Goal: Browse casually: Explore the website without a specific task or goal

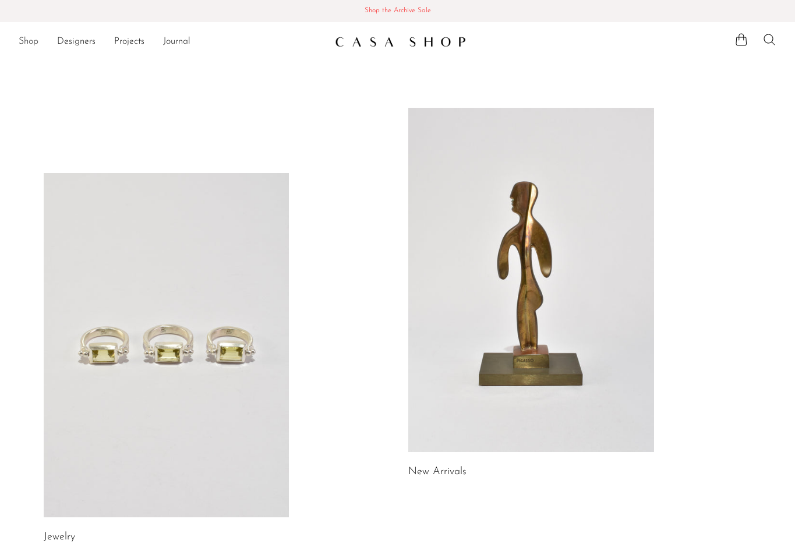
click at [21, 44] on link "Shop" at bounding box center [29, 41] width 20 height 15
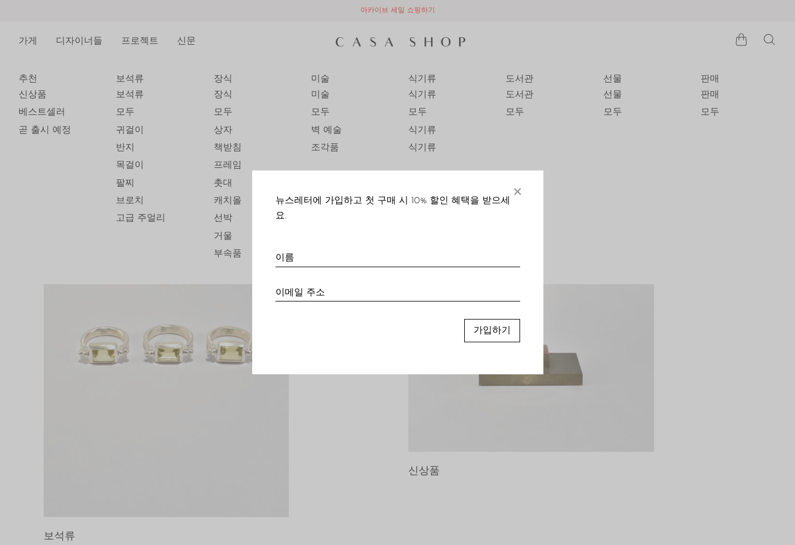
click at [519, 198] on font "×" at bounding box center [518, 189] width 12 height 23
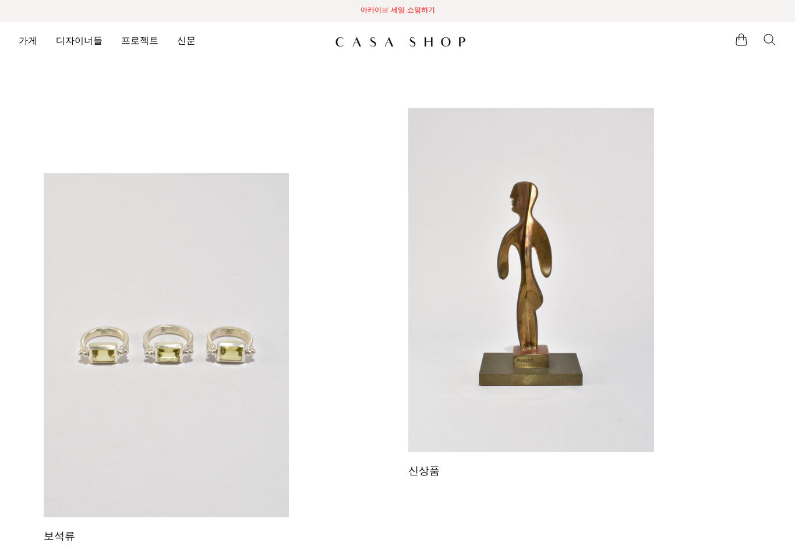
click at [23, 37] on font "가게" at bounding box center [28, 41] width 19 height 9
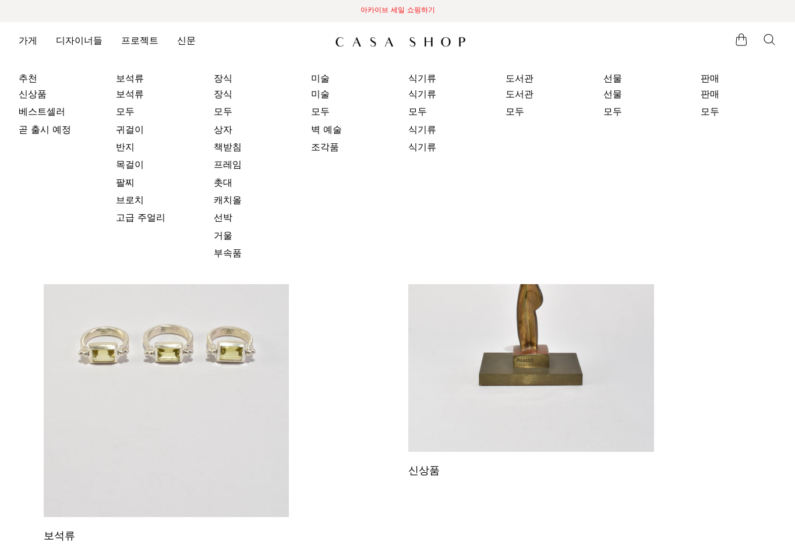
click at [323, 364] on div "보석류 신상품 도서관 선물" at bounding box center [398, 546] width 746 height 876
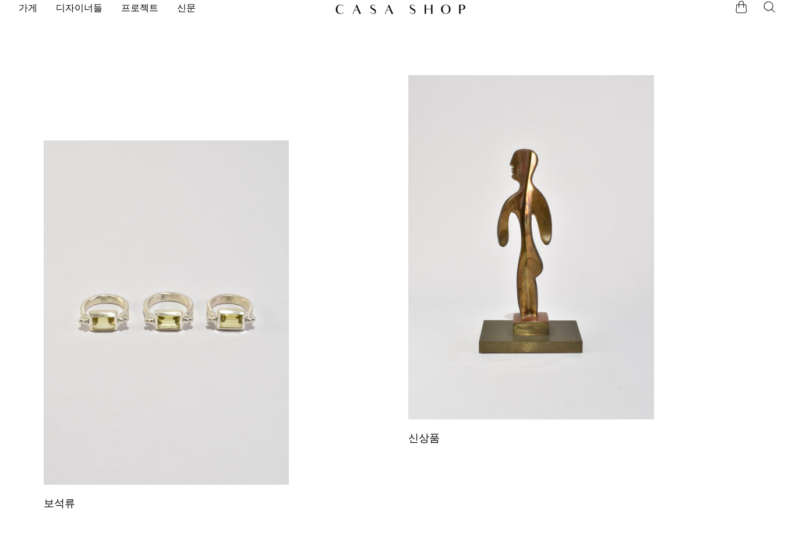
scroll to position [33, 0]
click at [522, 205] on link at bounding box center [531, 247] width 246 height 344
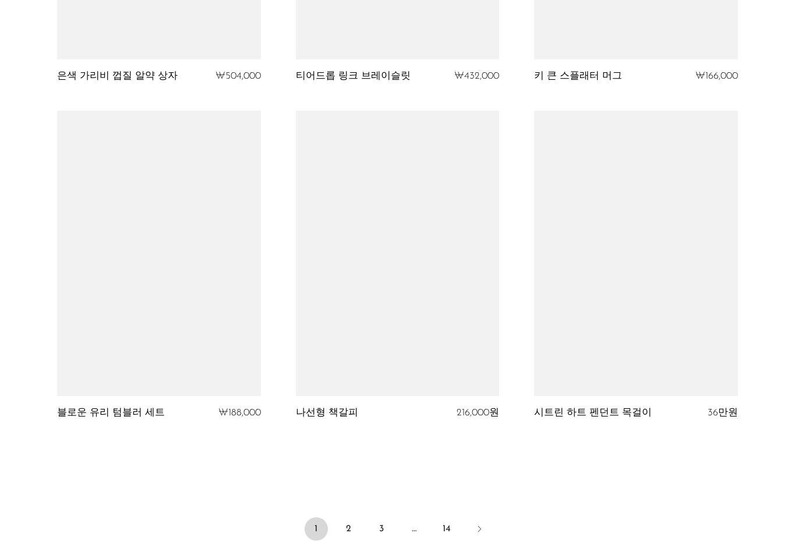
scroll to position [3747, 0]
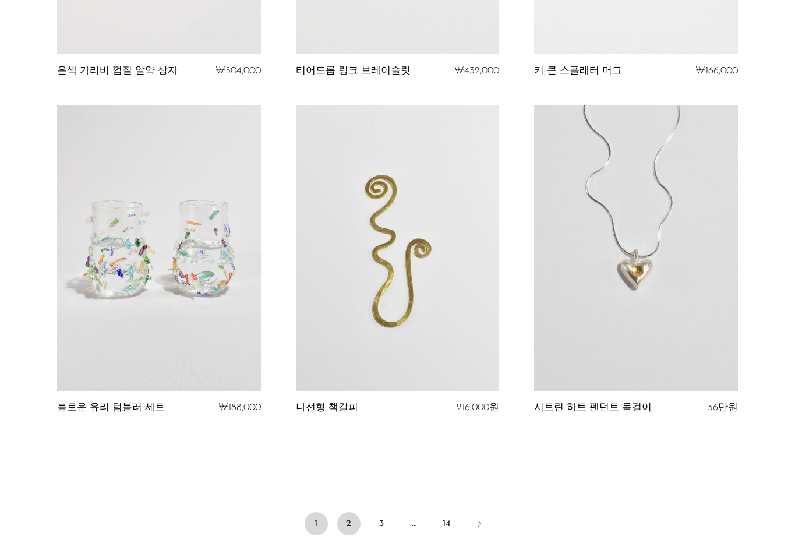
click at [353, 512] on link "2" at bounding box center [348, 523] width 23 height 23
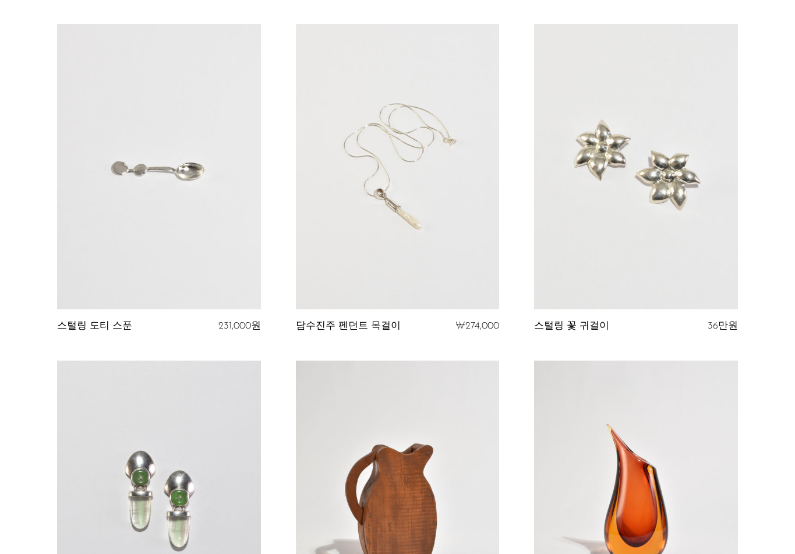
scroll to position [420, 0]
click at [400, 161] on link at bounding box center [397, 166] width 203 height 285
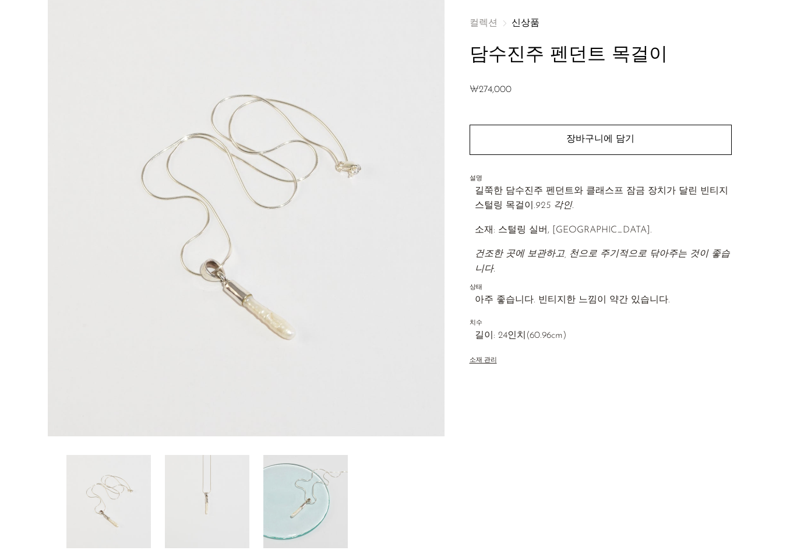
scroll to position [205, 0]
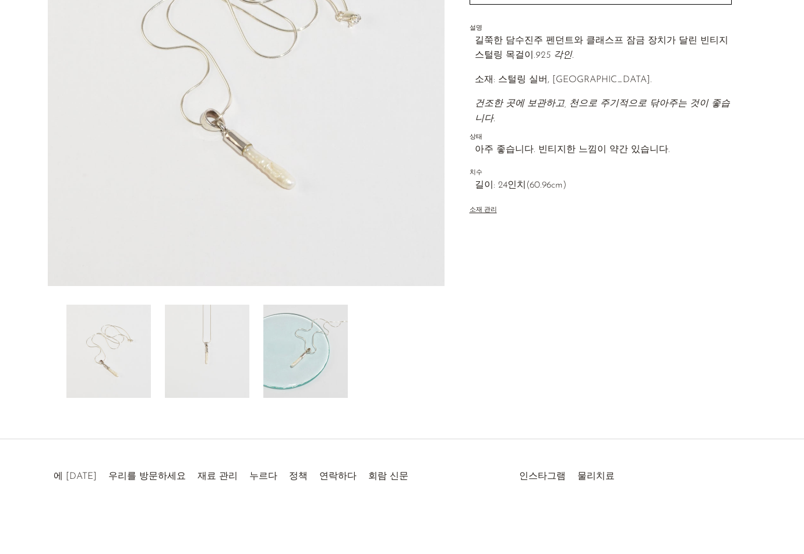
click at [202, 354] on img at bounding box center [207, 351] width 84 height 93
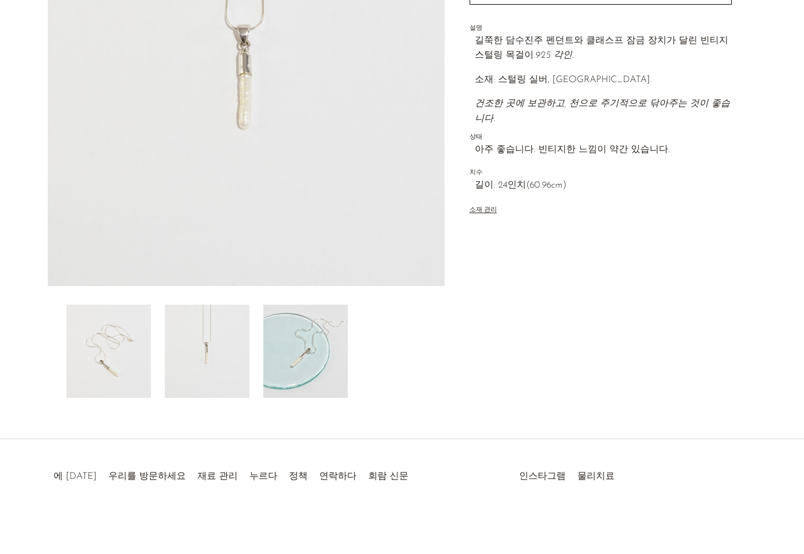
click at [84, 368] on img at bounding box center [108, 351] width 84 height 93
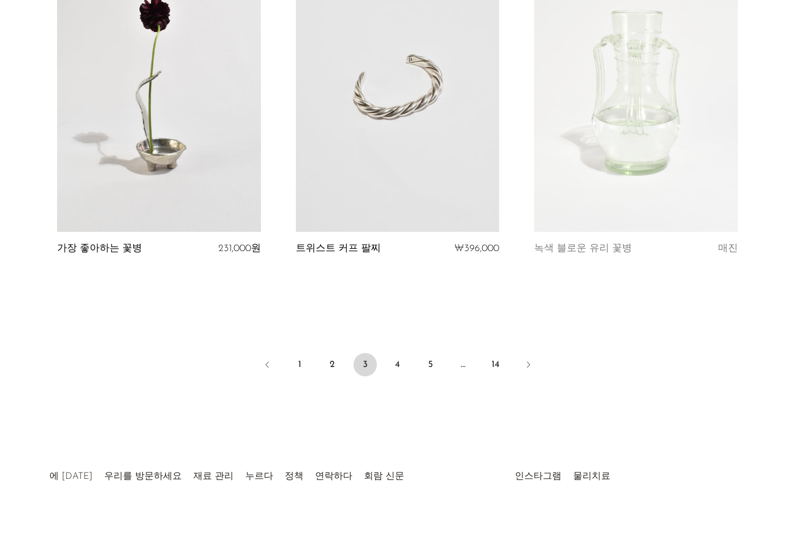
scroll to position [3864, 0]
click at [393, 360] on link "4" at bounding box center [397, 364] width 23 height 23
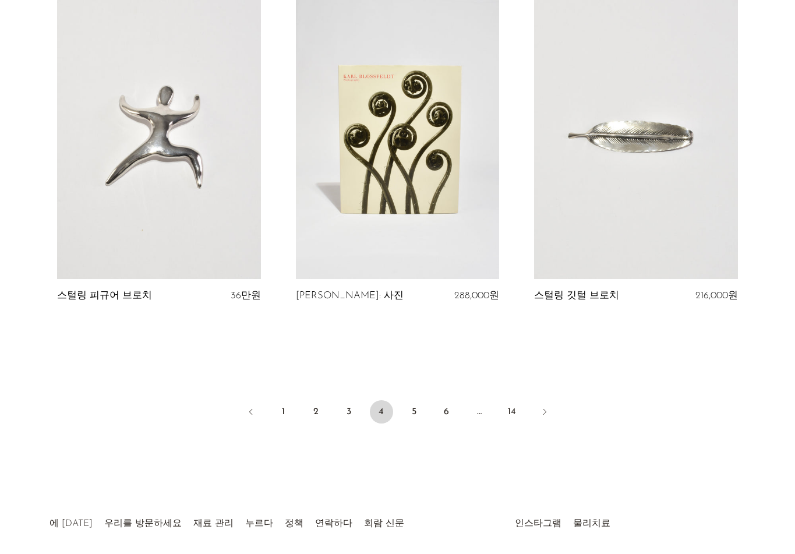
scroll to position [3864, 0]
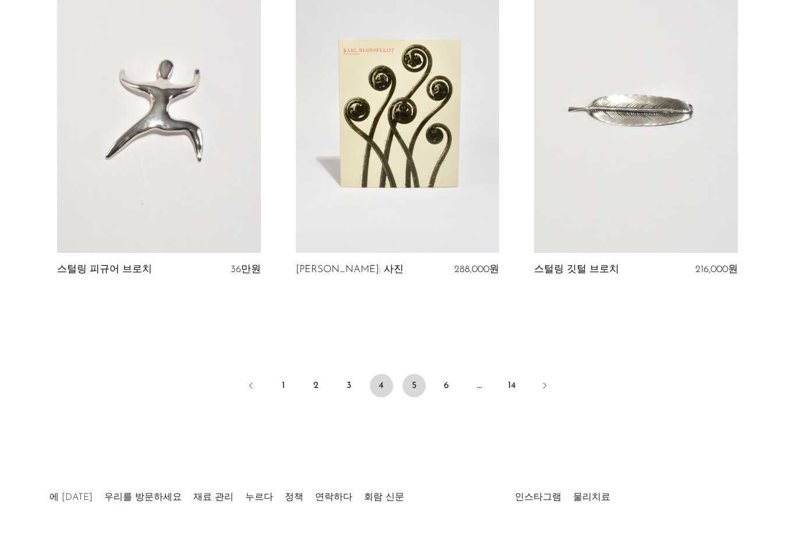
click at [414, 381] on font "5" at bounding box center [414, 385] width 5 height 9
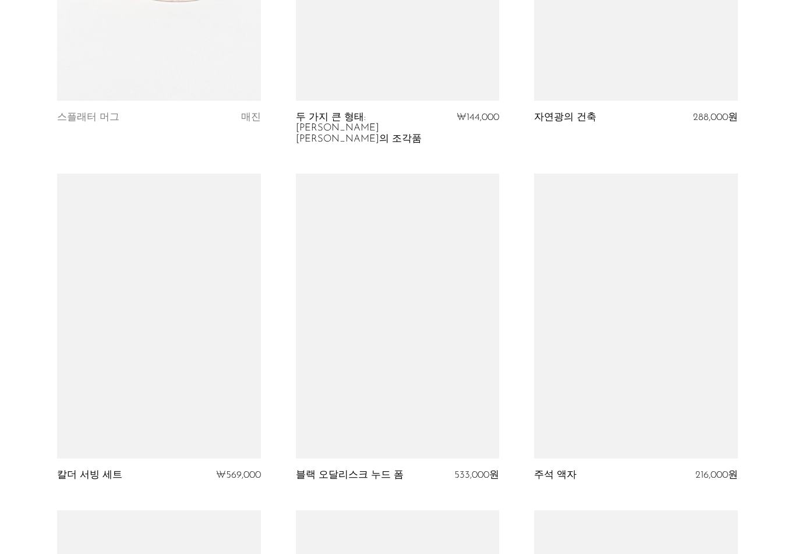
scroll to position [3044, 0]
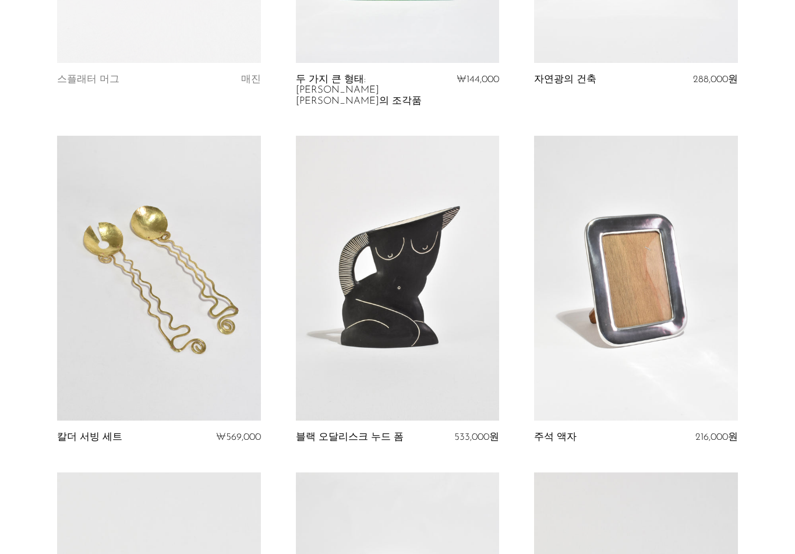
click at [408, 286] on link at bounding box center [397, 278] width 203 height 285
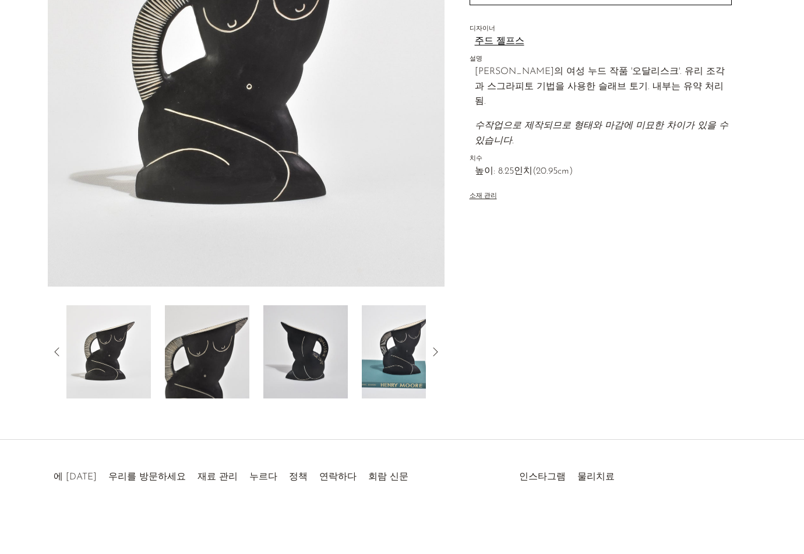
scroll to position [205, 0]
click at [384, 357] on img at bounding box center [404, 351] width 84 height 93
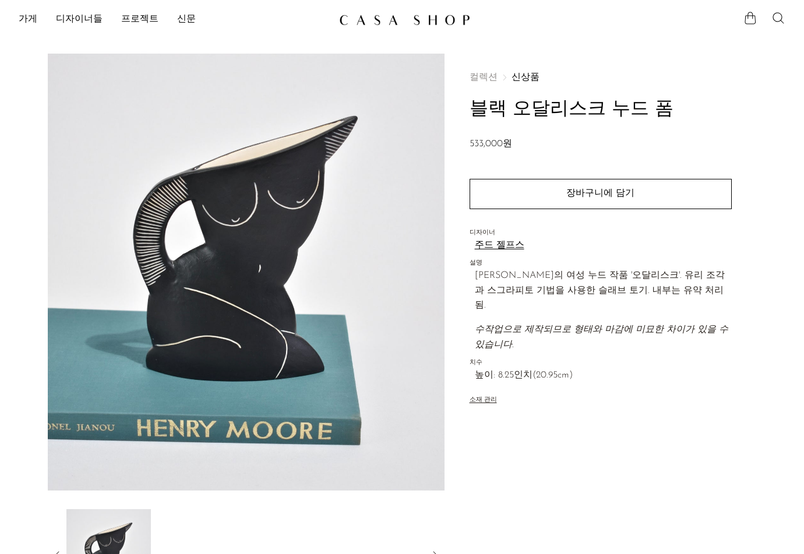
scroll to position [2, 0]
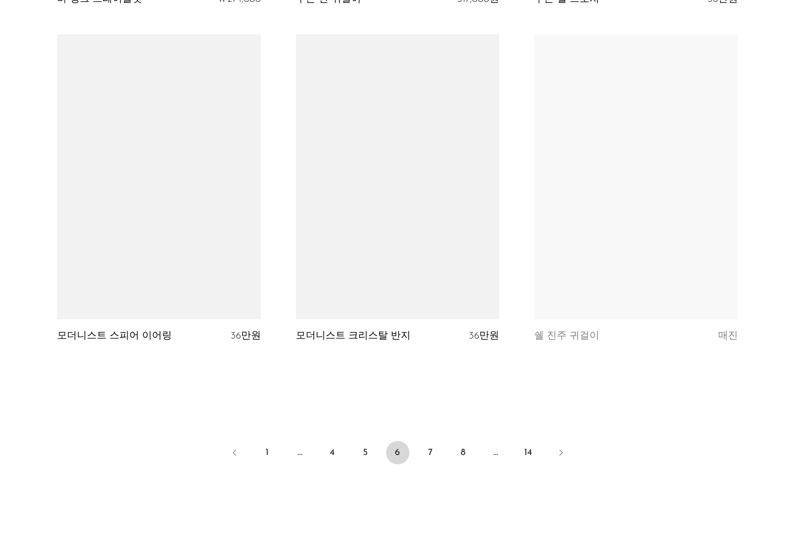
scroll to position [3885, 0]
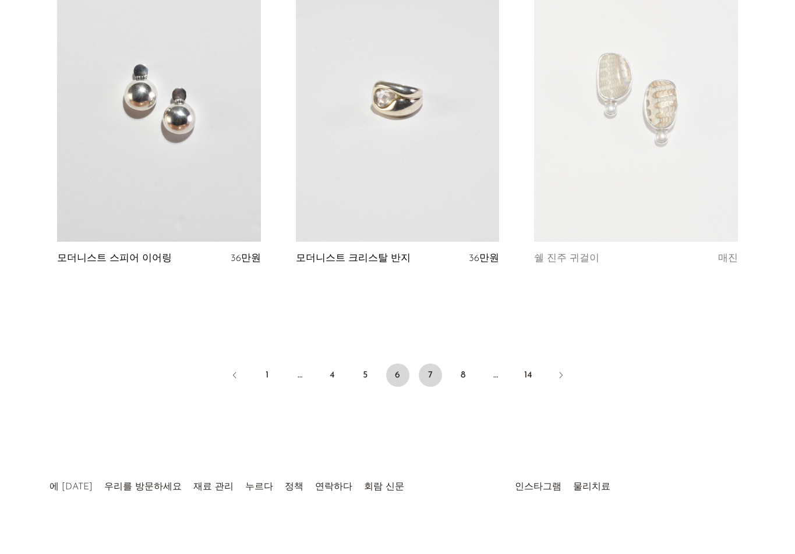
click at [428, 371] on font "7" at bounding box center [430, 375] width 5 height 9
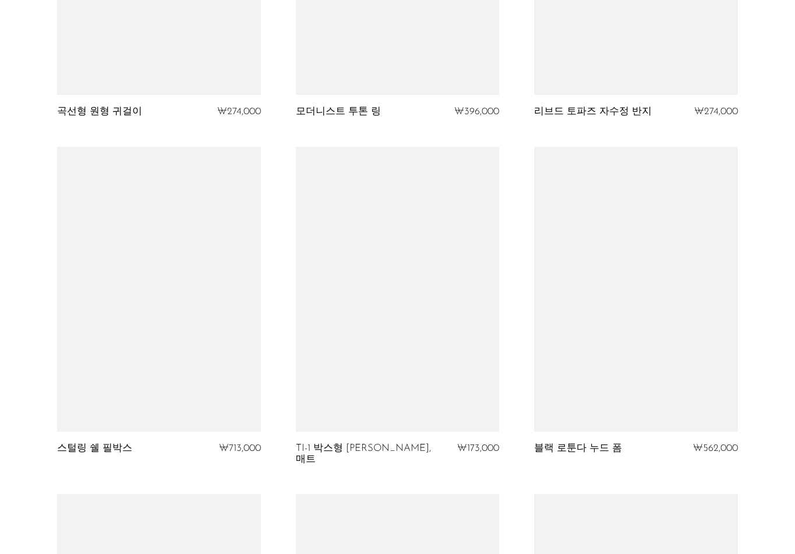
scroll to position [2686, 0]
